Goal: Information Seeking & Learning: Check status

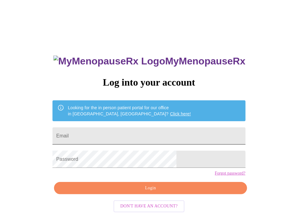
click at [156, 131] on input "Email" at bounding box center [148, 135] width 193 height 17
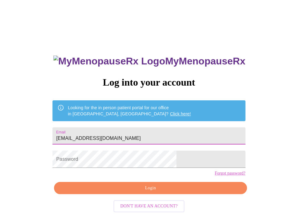
type input "roechellefortner@gmail.com"
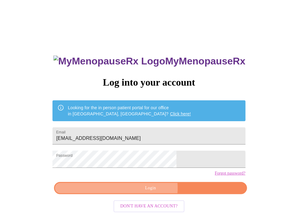
click at [146, 192] on span "Login" at bounding box center [150, 188] width 179 height 8
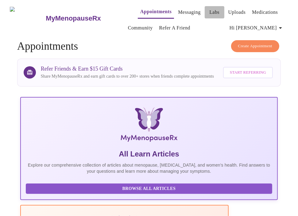
click at [209, 8] on link "Labs" at bounding box center [214, 12] width 10 height 9
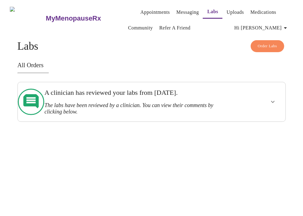
click at [270, 100] on button "show more" at bounding box center [272, 102] width 15 height 15
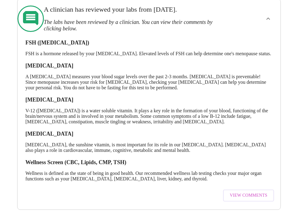
scroll to position [97, 0]
click at [258, 192] on span "View Comments" at bounding box center [248, 196] width 37 height 8
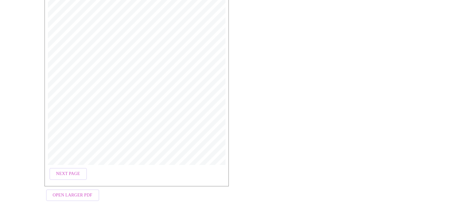
scroll to position [140, 0]
click at [66, 170] on span "Next Page" at bounding box center [68, 174] width 24 height 8
click at [114, 189] on span "Next Page" at bounding box center [119, 191] width 24 height 8
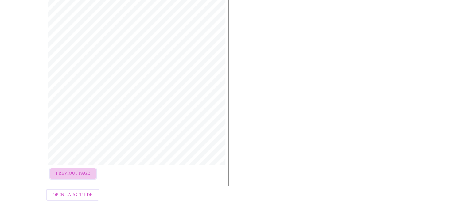
click at [75, 171] on span "Previous Page" at bounding box center [73, 174] width 34 height 8
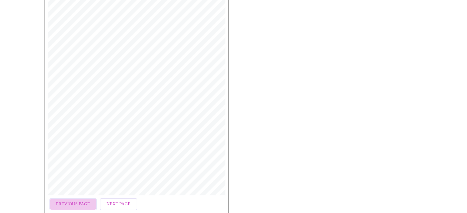
click at [68, 199] on button "Previous Page" at bounding box center [72, 205] width 47 height 12
